Goal: Check status: Check status

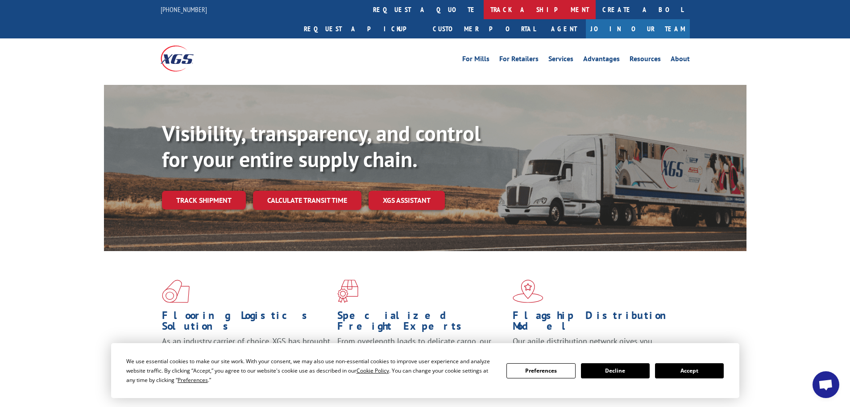
click at [484, 14] on link "track a shipment" at bounding box center [540, 9] width 112 height 19
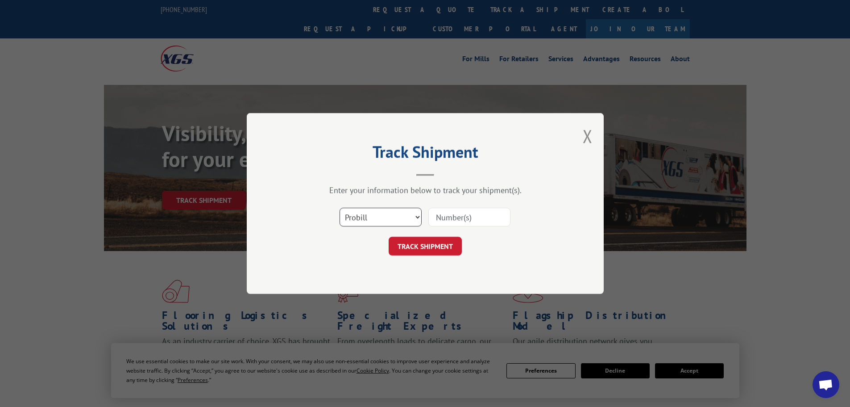
click at [393, 217] on select "Select category... Probill BOL PO" at bounding box center [381, 217] width 82 height 19
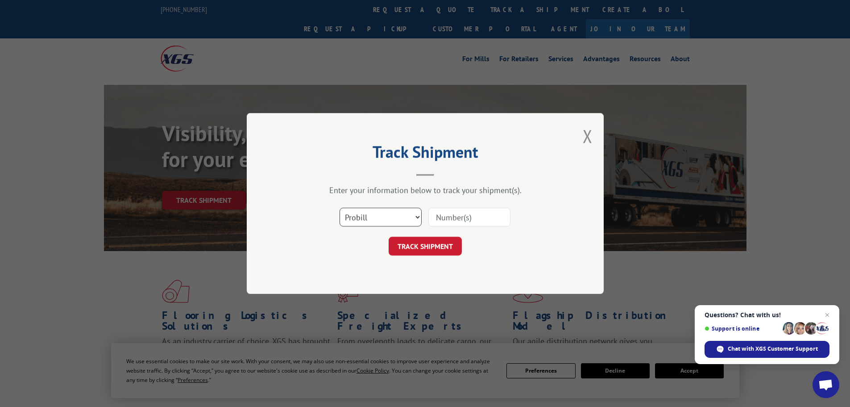
select select "bol"
click at [340, 208] on select "Select category... Probill BOL PO" at bounding box center [381, 217] width 82 height 19
click at [450, 216] on input at bounding box center [469, 217] width 82 height 19
paste input "0894486731"
type input "0894486731"
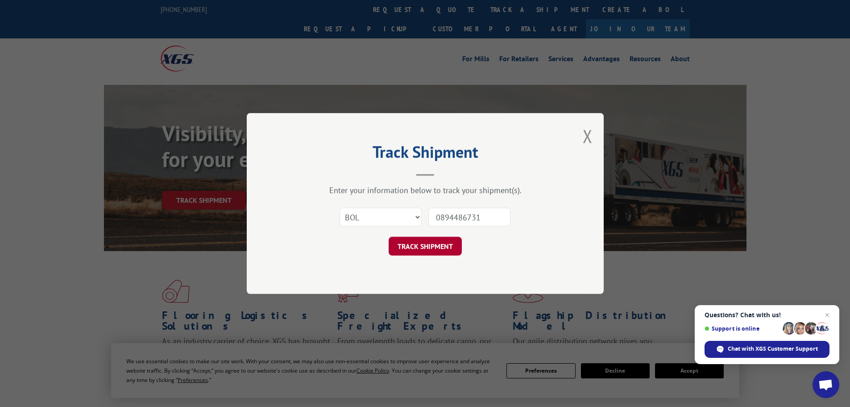
click at [435, 246] on button "TRACK SHIPMENT" at bounding box center [425, 246] width 73 height 19
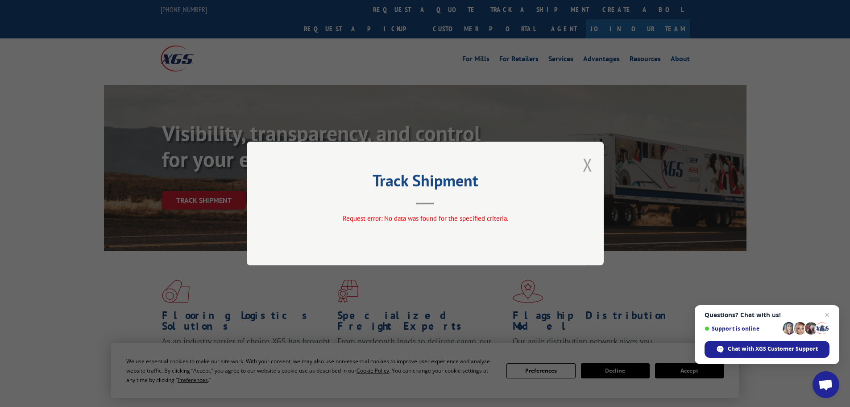
click at [586, 162] on button "Close modal" at bounding box center [588, 165] width 10 height 24
